Goal: Transaction & Acquisition: Purchase product/service

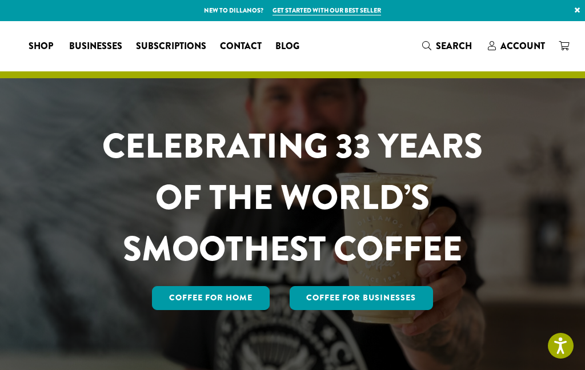
click at [519, 47] on span "Account" at bounding box center [523, 45] width 45 height 13
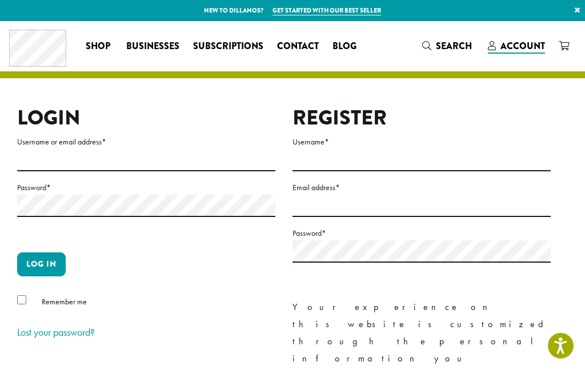
click at [210, 146] on label "Username or email address *" at bounding box center [146, 142] width 258 height 14
click at [210, 149] on input "Username or email address *" at bounding box center [146, 160] width 258 height 22
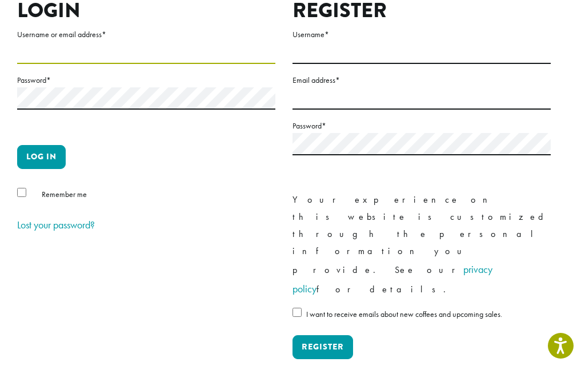
type input "**********"
click at [42, 190] on span "Remember me" at bounding box center [64, 194] width 45 height 10
click at [52, 157] on button "Log in" at bounding box center [41, 157] width 49 height 24
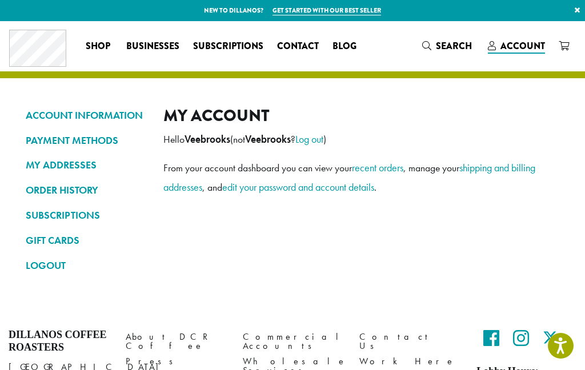
click at [86, 187] on link "ORDER HISTORY" at bounding box center [86, 190] width 121 height 19
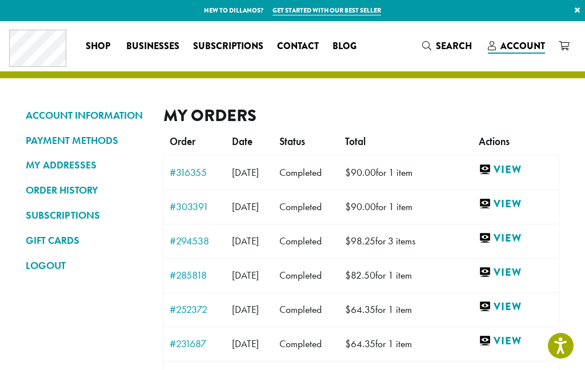
click at [524, 169] on link "View" at bounding box center [516, 170] width 74 height 14
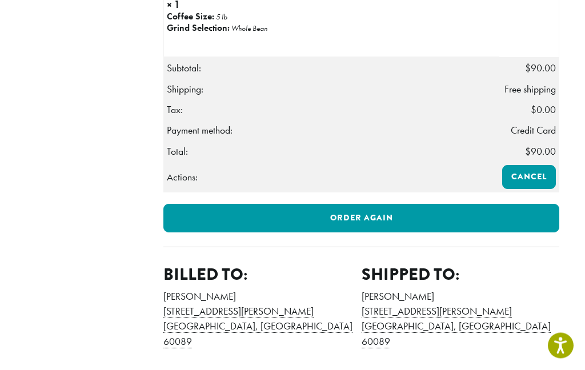
scroll to position [398, 0]
click at [504, 218] on link "Order again" at bounding box center [361, 218] width 396 height 29
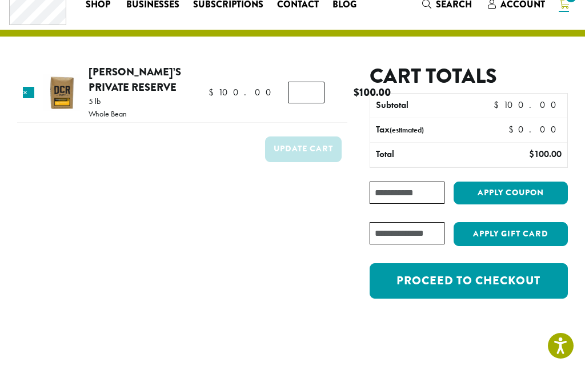
click at [497, 276] on link "Proceed to checkout" at bounding box center [469, 281] width 198 height 35
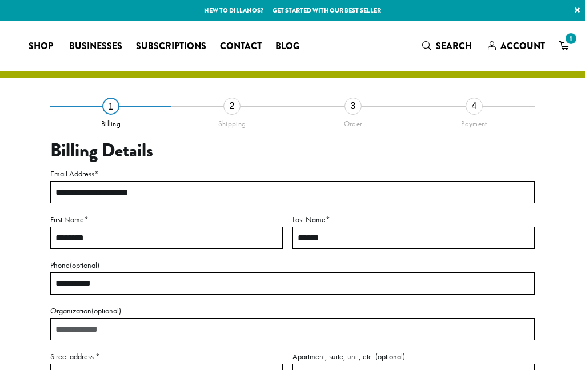
select select "**"
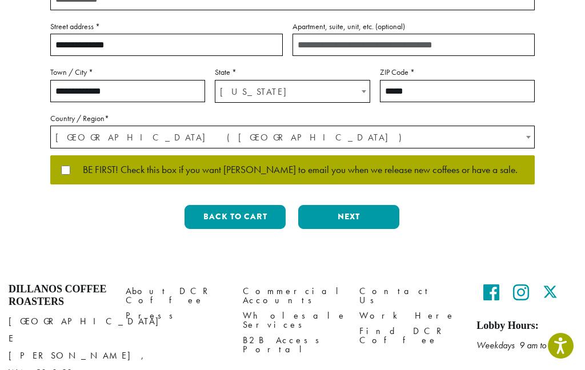
scroll to position [334, 0]
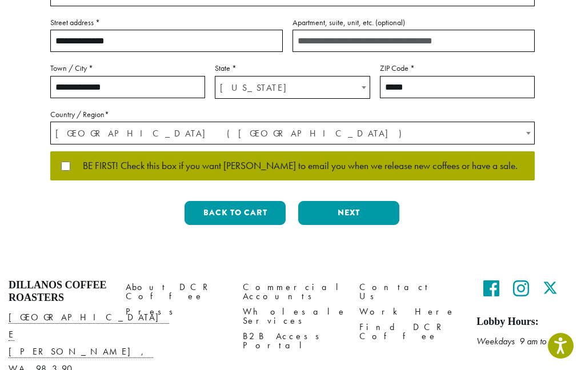
click at [381, 214] on button "Next" at bounding box center [348, 213] width 101 height 24
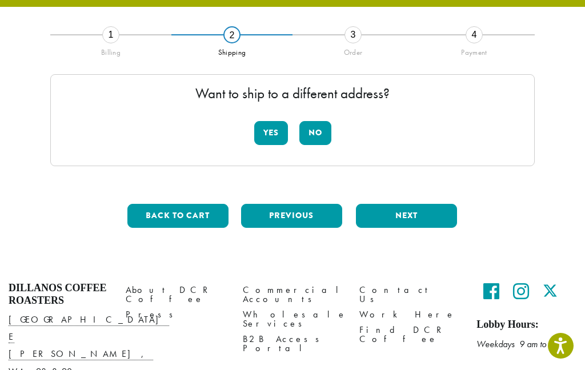
scroll to position [65, 0]
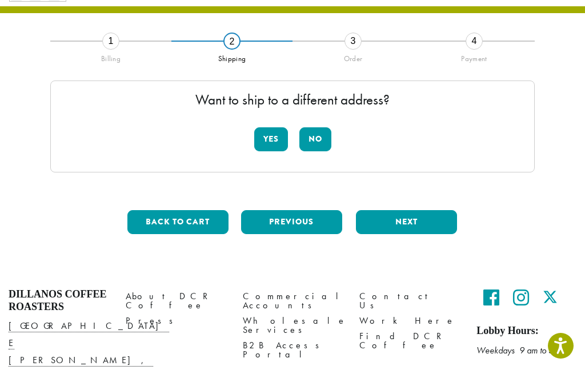
click at [317, 137] on button "No" at bounding box center [316, 139] width 32 height 24
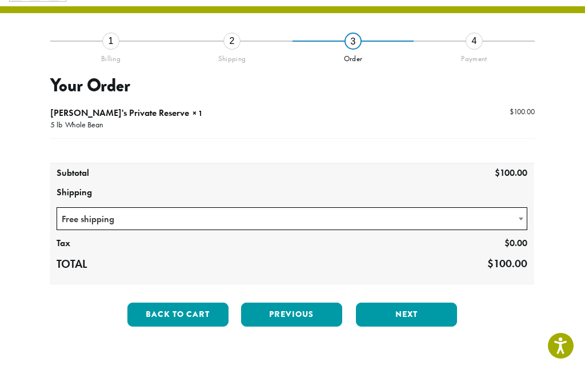
click at [438, 312] on button "Next" at bounding box center [406, 315] width 101 height 24
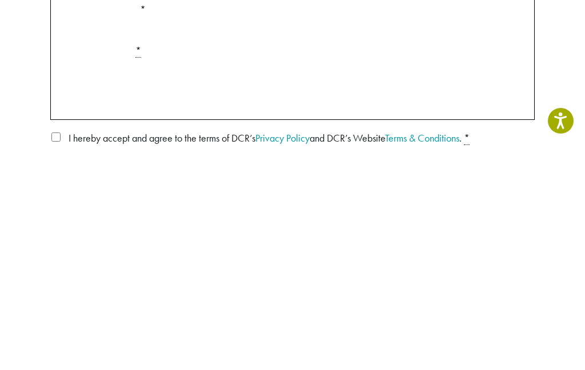
scroll to position [290, 0]
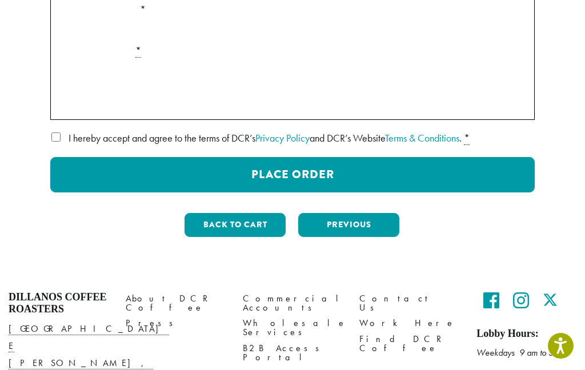
click at [308, 170] on button "Place Order" at bounding box center [292, 174] width 485 height 35
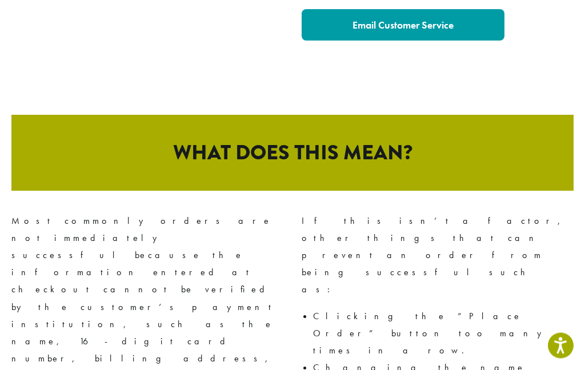
scroll to position [593, 0]
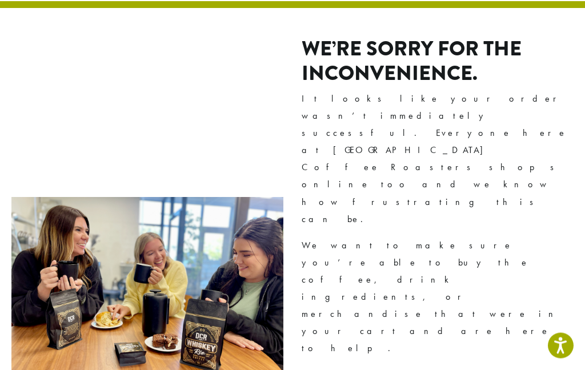
scroll to position [0, 0]
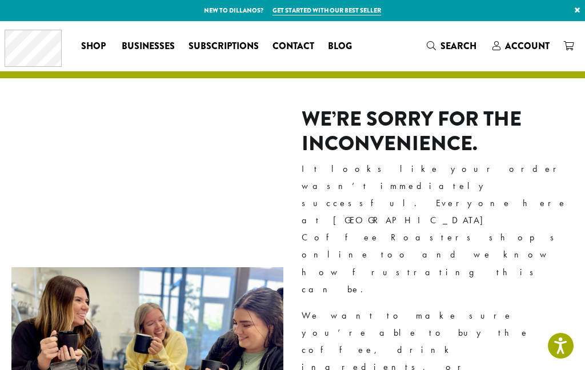
click at [3, 367] on div "We’re sorry for the inconvenience. It looks like your order wasn’t immediately …" at bounding box center [292, 369] width 585 height 582
click at [528, 45] on span "Account" at bounding box center [527, 45] width 45 height 13
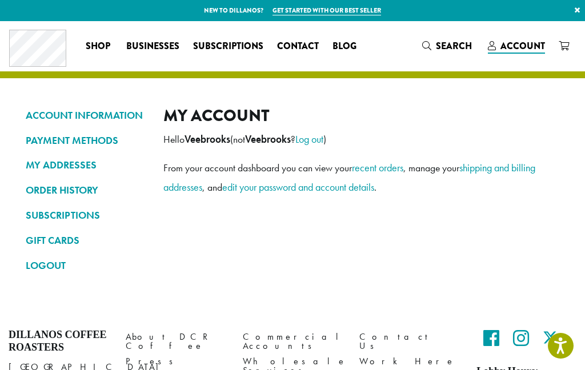
click at [82, 187] on link "ORDER HISTORY" at bounding box center [86, 190] width 121 height 19
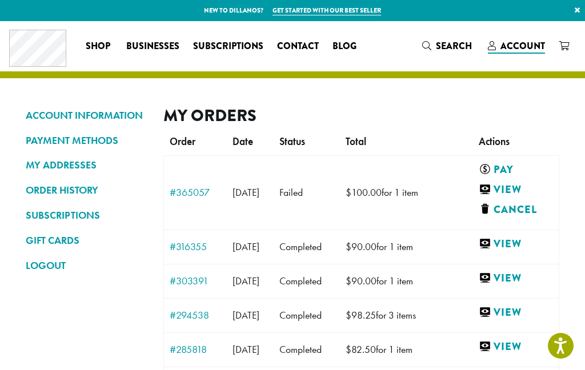
click at [522, 170] on link "Pay" at bounding box center [514, 170] width 70 height 14
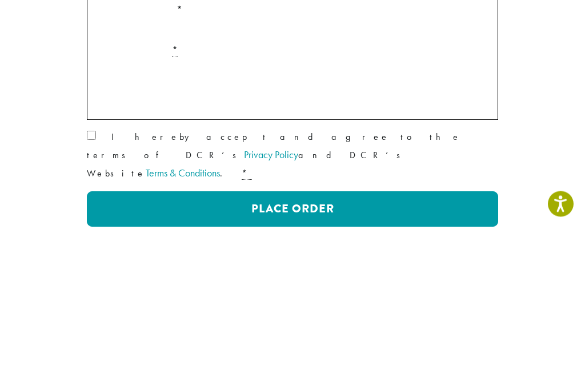
scroll to position [422, 0]
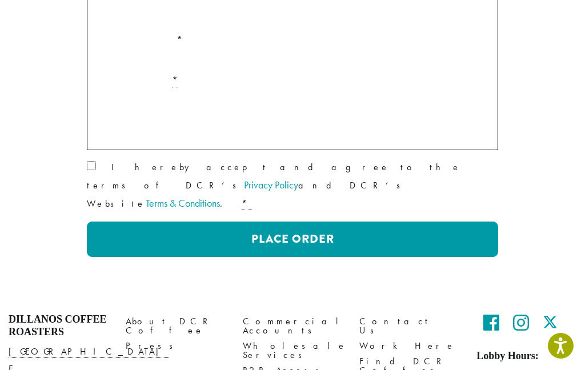
click at [450, 222] on button "Place Order" at bounding box center [293, 239] width 412 height 35
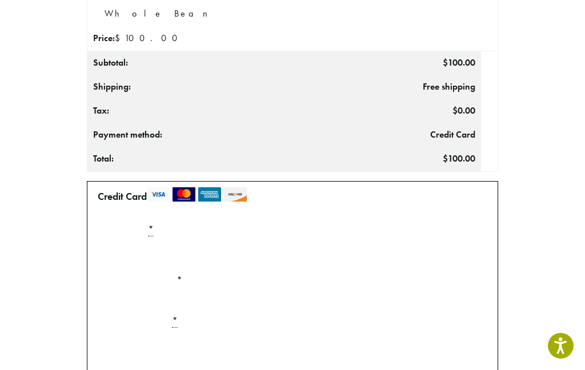
scroll to position [248, 0]
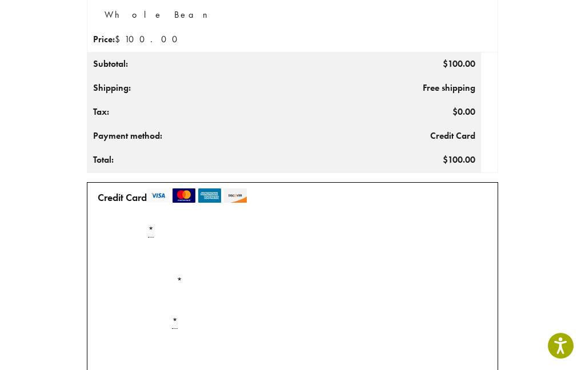
click at [469, 254] on div "Payment Info" at bounding box center [292, 257] width 399 height 32
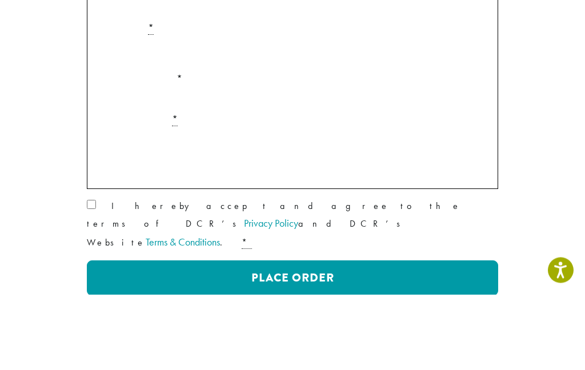
scroll to position [374, 0]
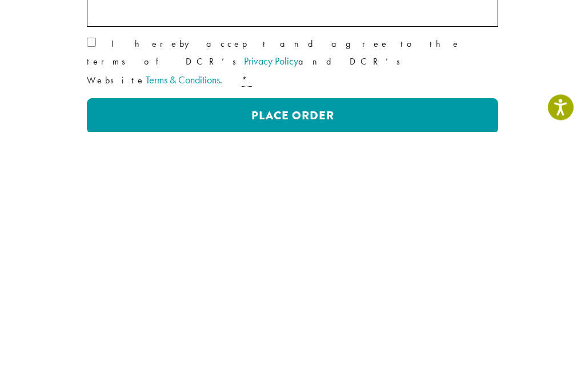
click at [408, 337] on button "Place Order" at bounding box center [293, 354] width 412 height 35
